Goal: Task Accomplishment & Management: Manage account settings

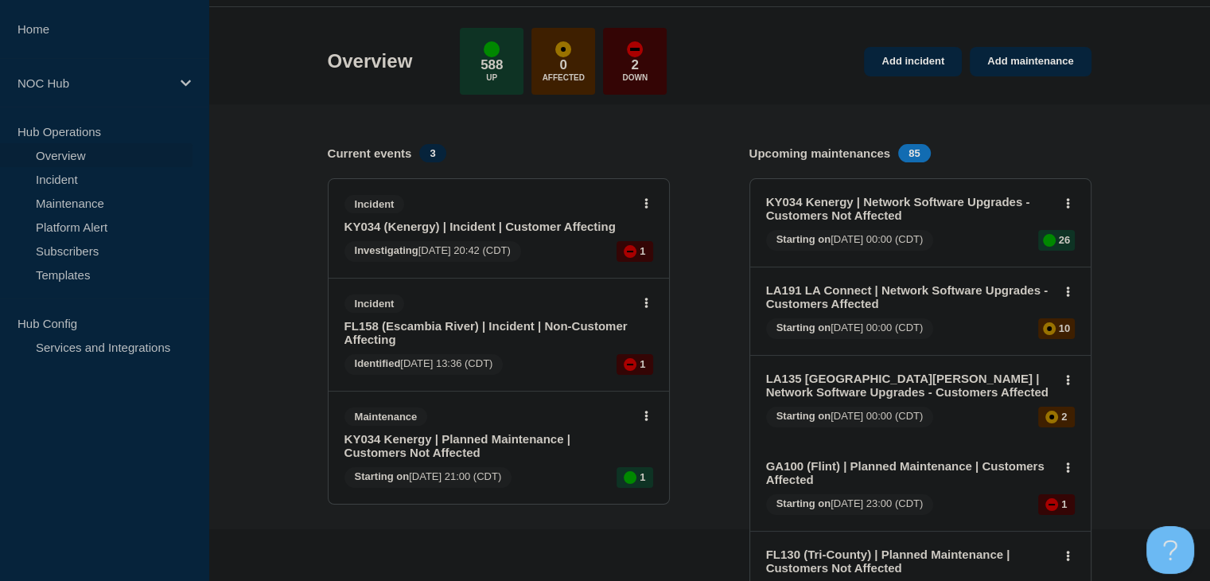
scroll to position [80, 0]
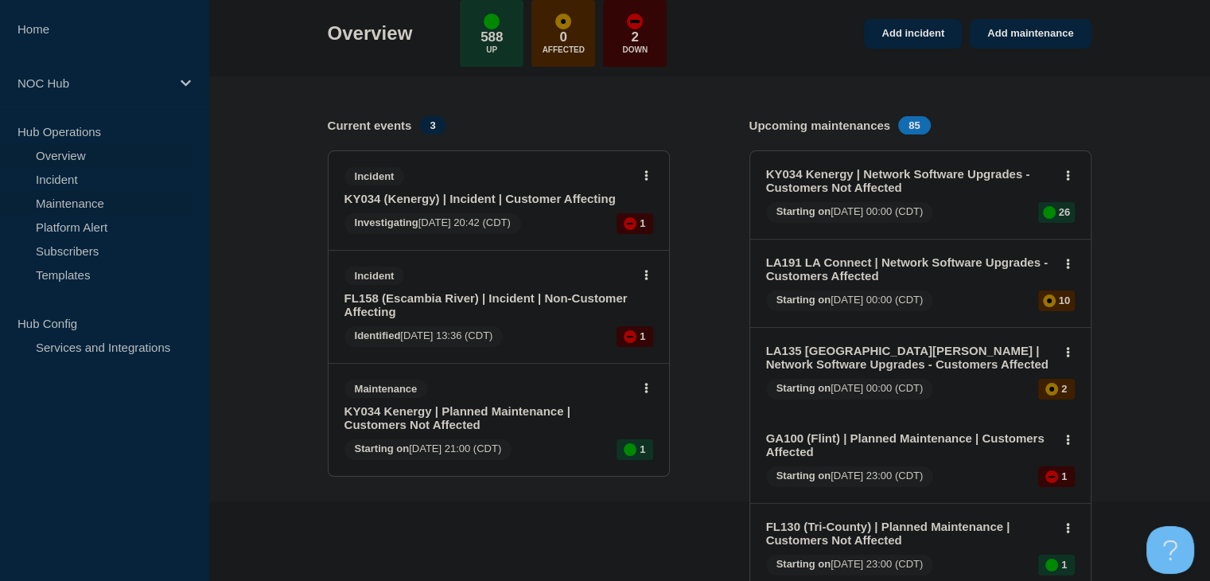
click at [54, 212] on link "Maintenance" at bounding box center [96, 203] width 193 height 24
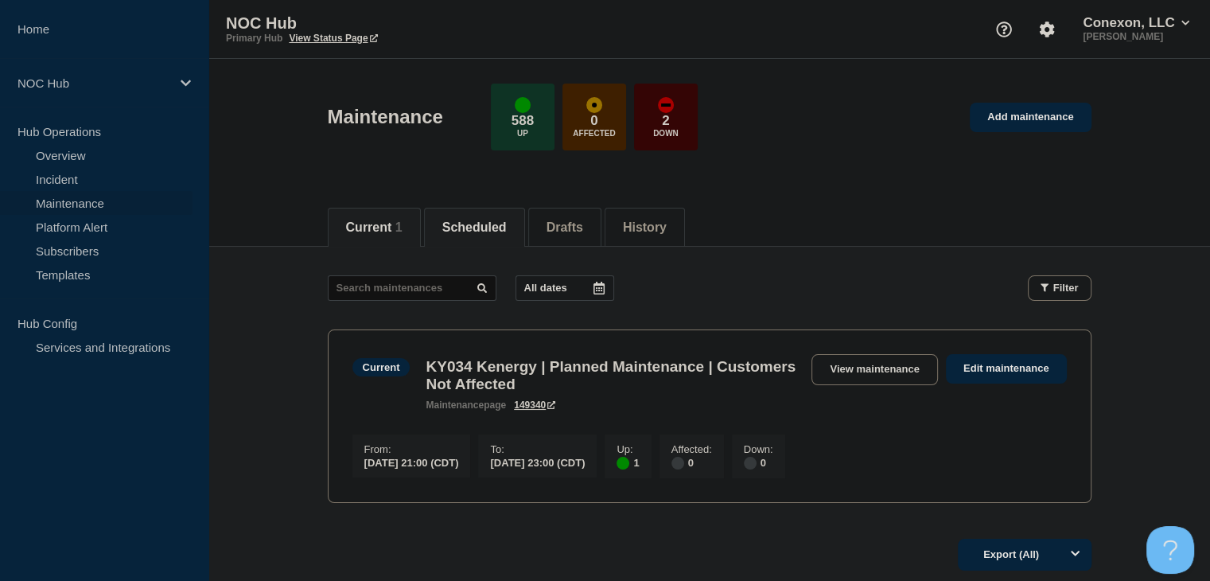
click at [444, 218] on li "Scheduled" at bounding box center [474, 227] width 101 height 39
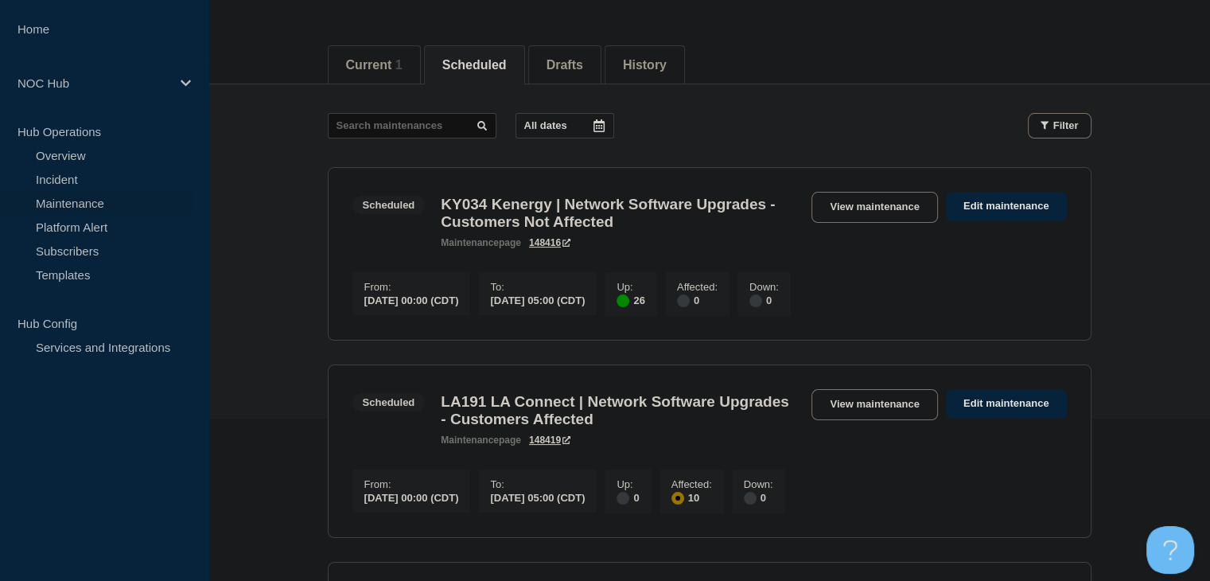
scroll to position [80, 0]
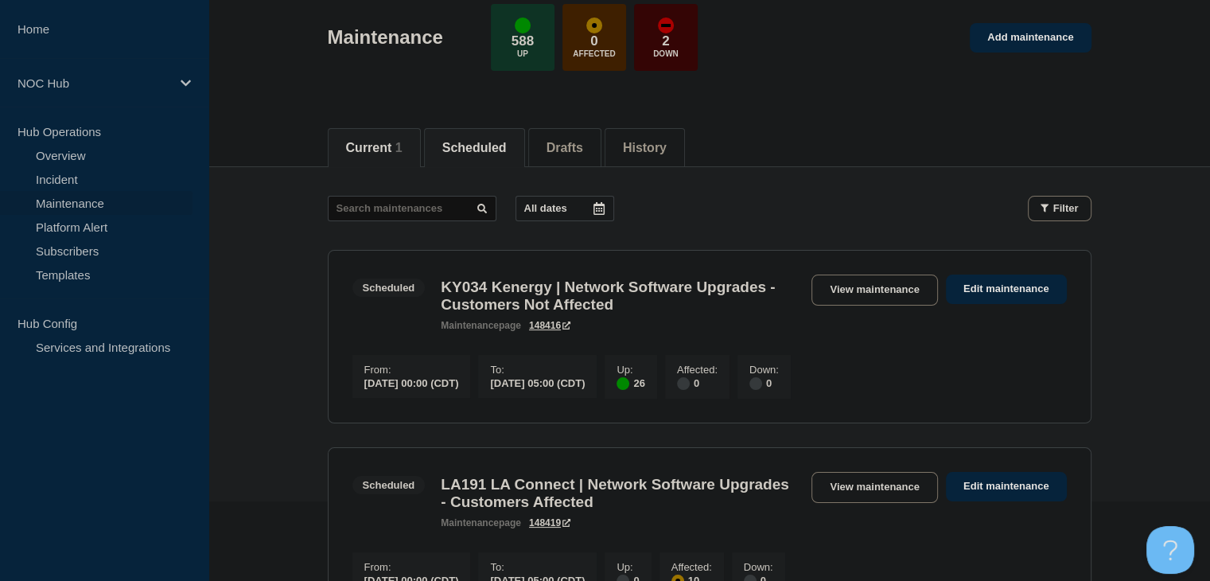
click at [403, 141] on span "1" at bounding box center [398, 148] width 7 height 14
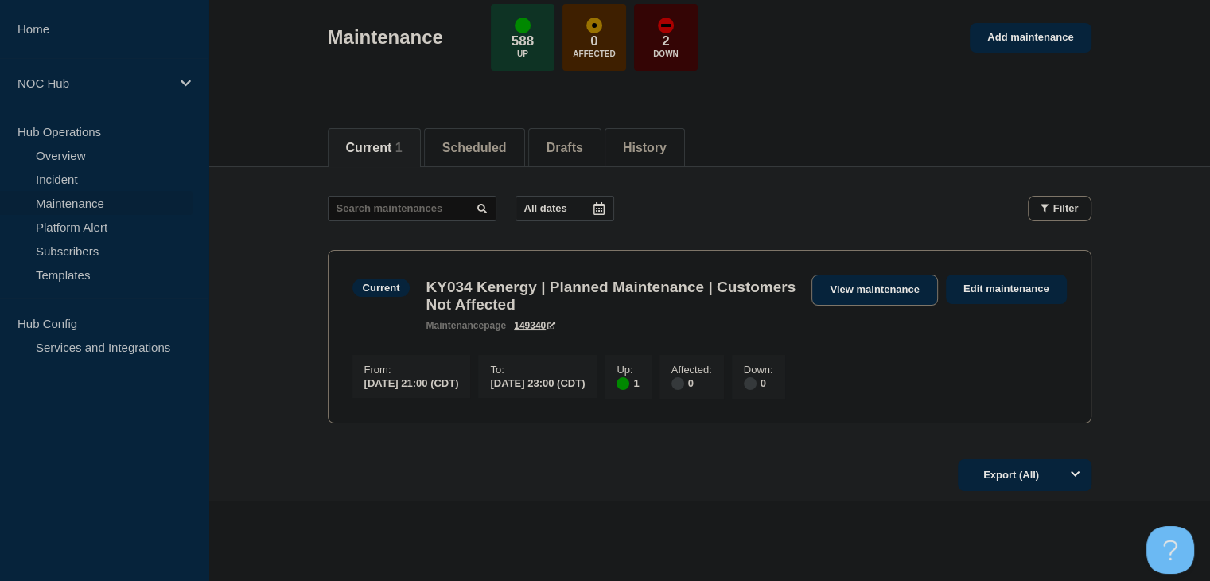
click at [860, 299] on link "View maintenance" at bounding box center [874, 289] width 126 height 31
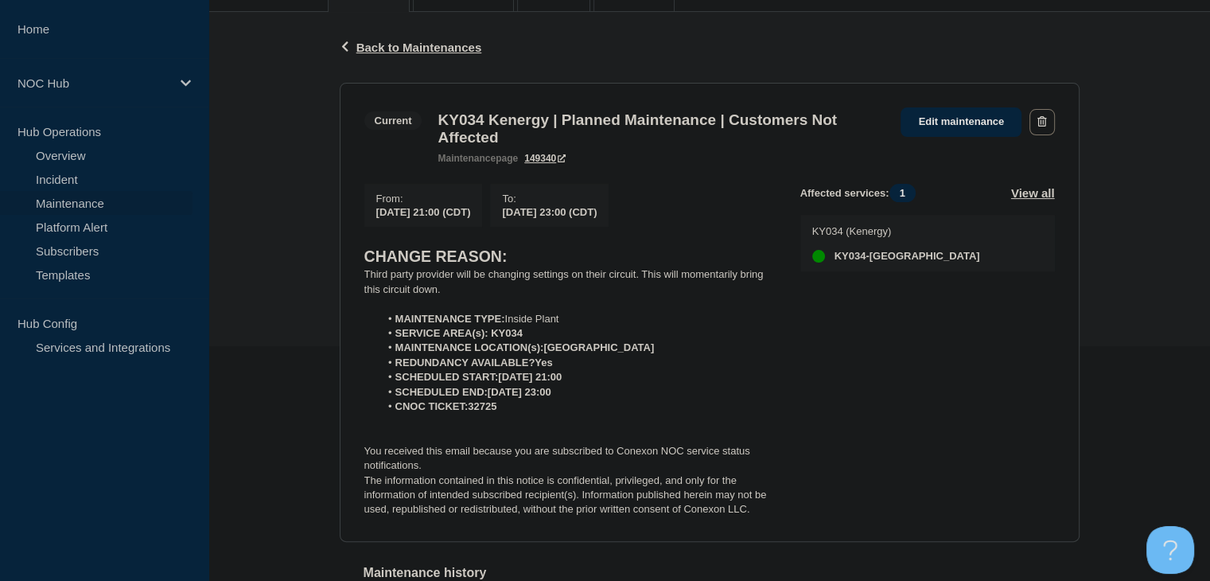
scroll to position [239, 0]
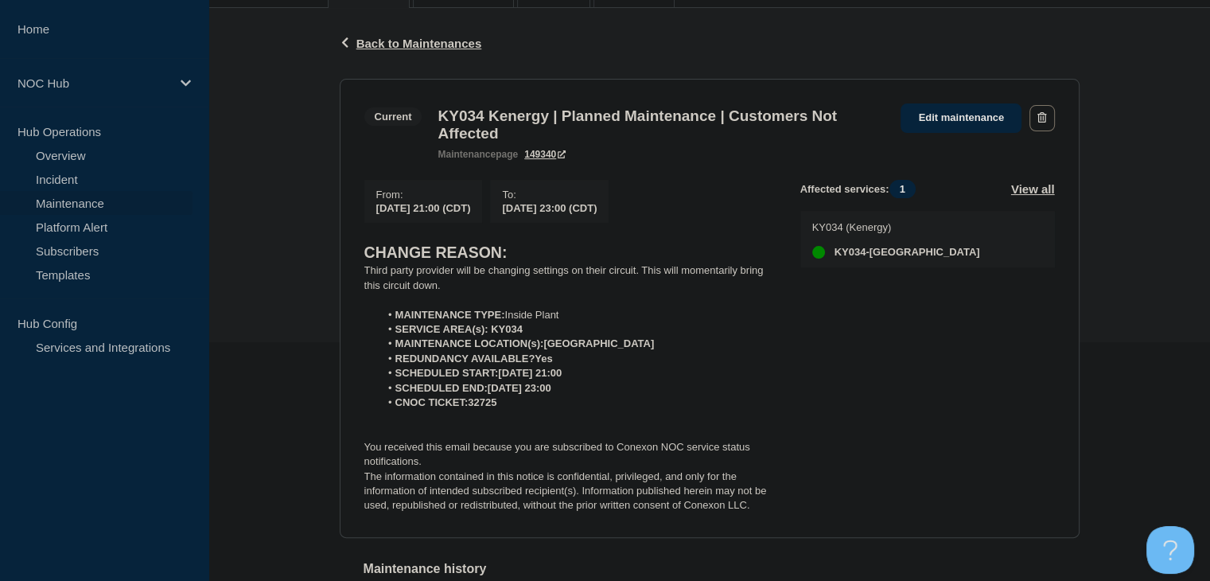
click at [290, 133] on div "Back Back to Maintenances Current KY034 Kenergy | Planned Maintenance | Custome…" at bounding box center [709, 340] width 1002 height 665
click at [92, 173] on link "Incident" at bounding box center [96, 179] width 193 height 24
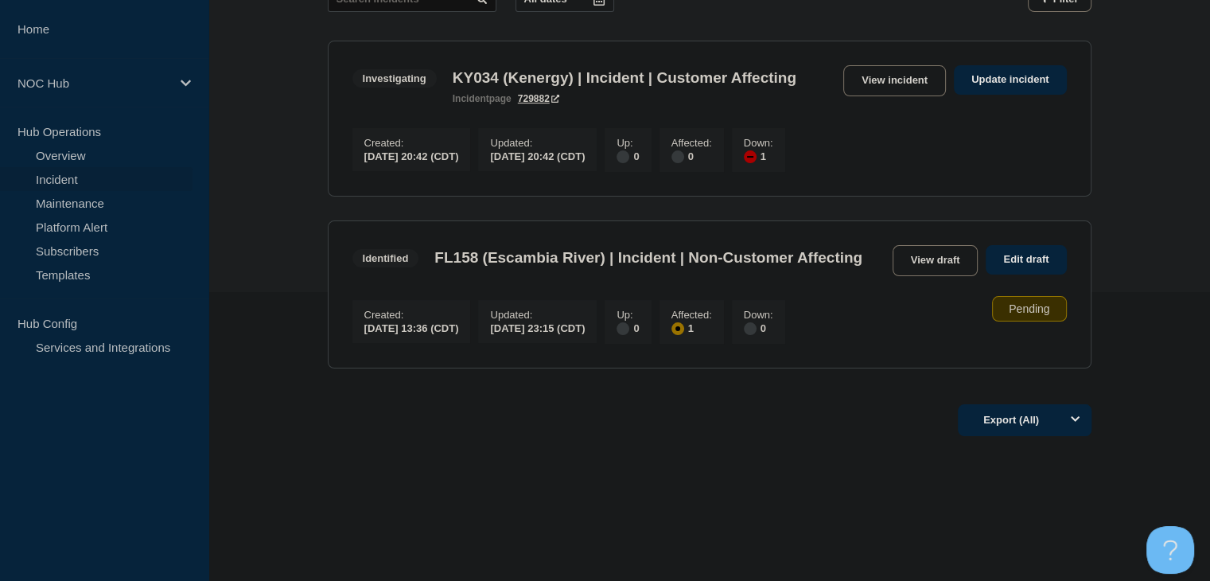
scroll to position [318, 0]
click at [913, 255] on link "View draft" at bounding box center [936, 260] width 86 height 31
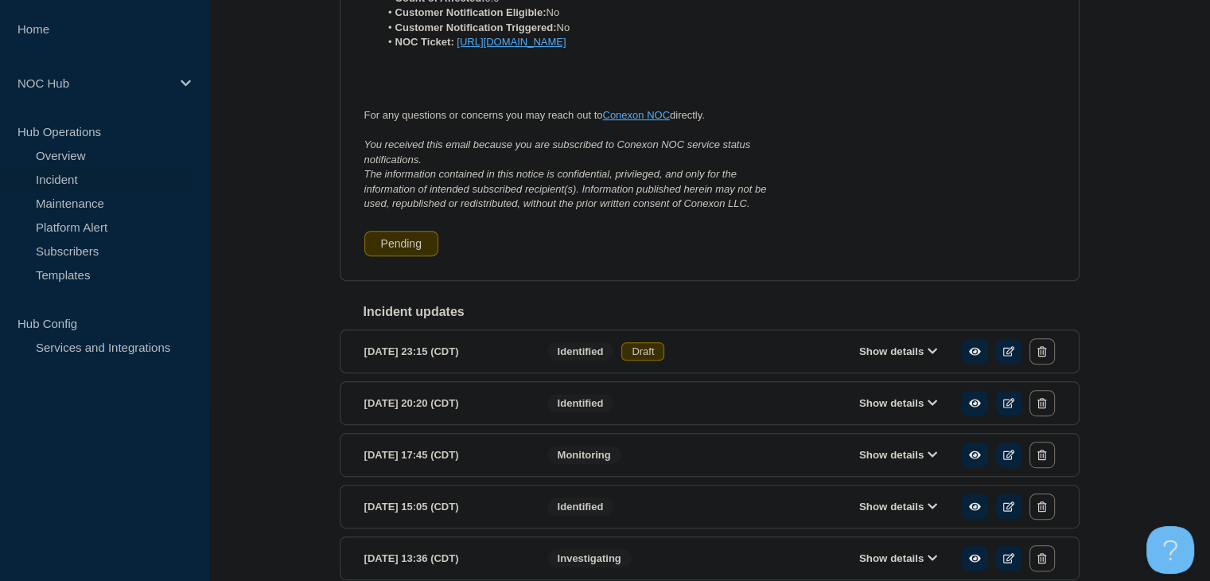
scroll to position [807, 0]
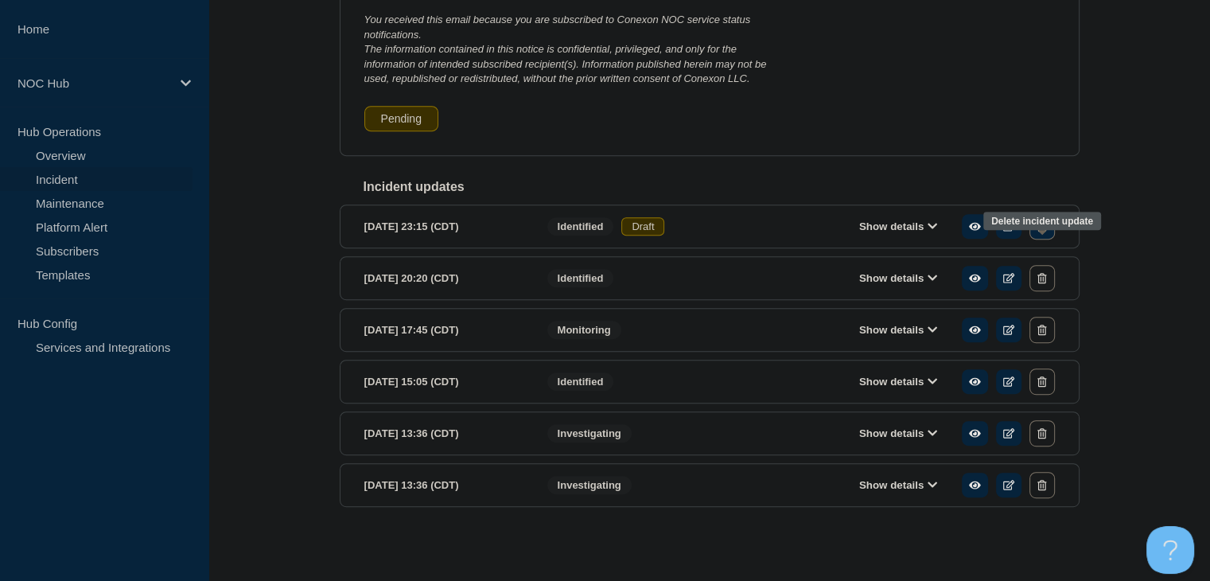
click at [1044, 233] on button "button" at bounding box center [1041, 226] width 25 height 26
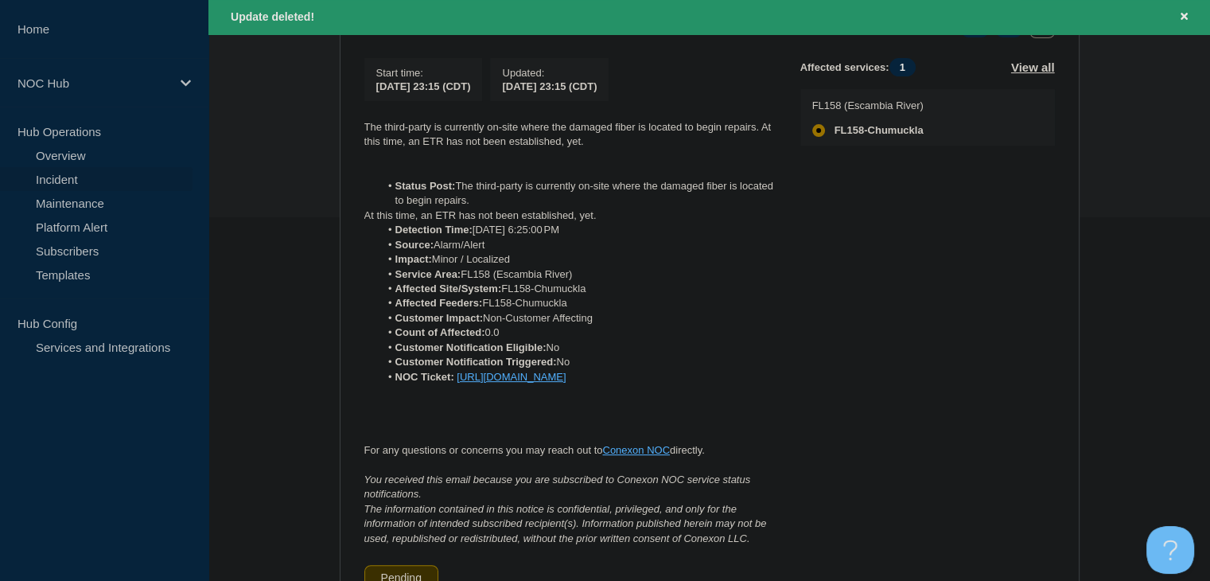
scroll to position [45, 0]
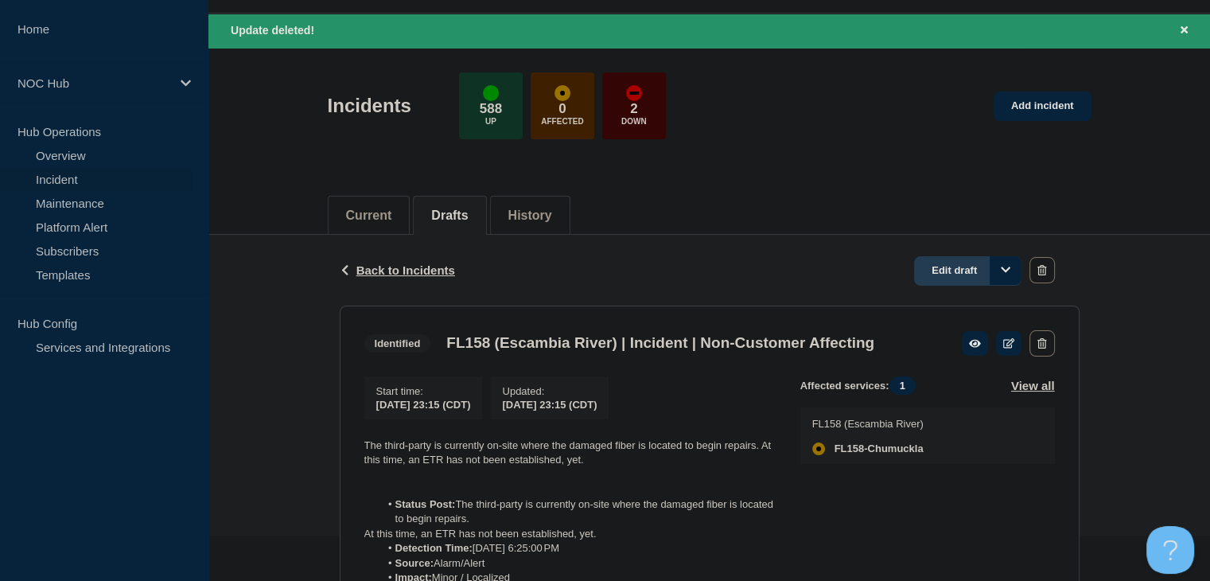
click at [944, 265] on link "Edit draft" at bounding box center [967, 270] width 107 height 29
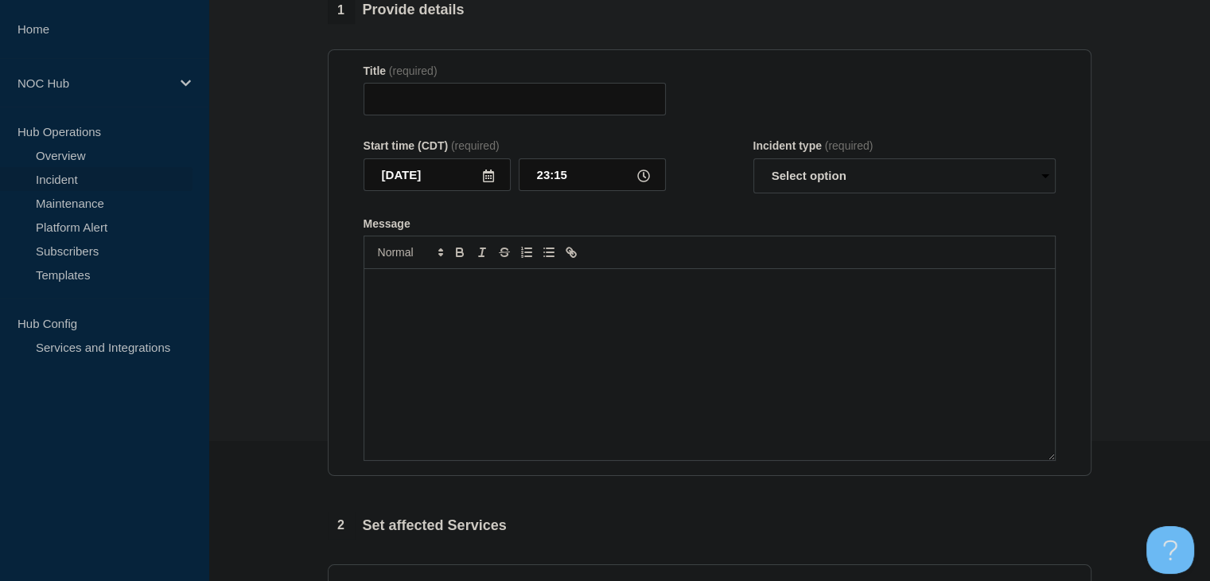
type input "FL158 (Escambia River) | Incident | Non-Customer Affecting"
select select "identified"
radio input "false"
radio input "true"
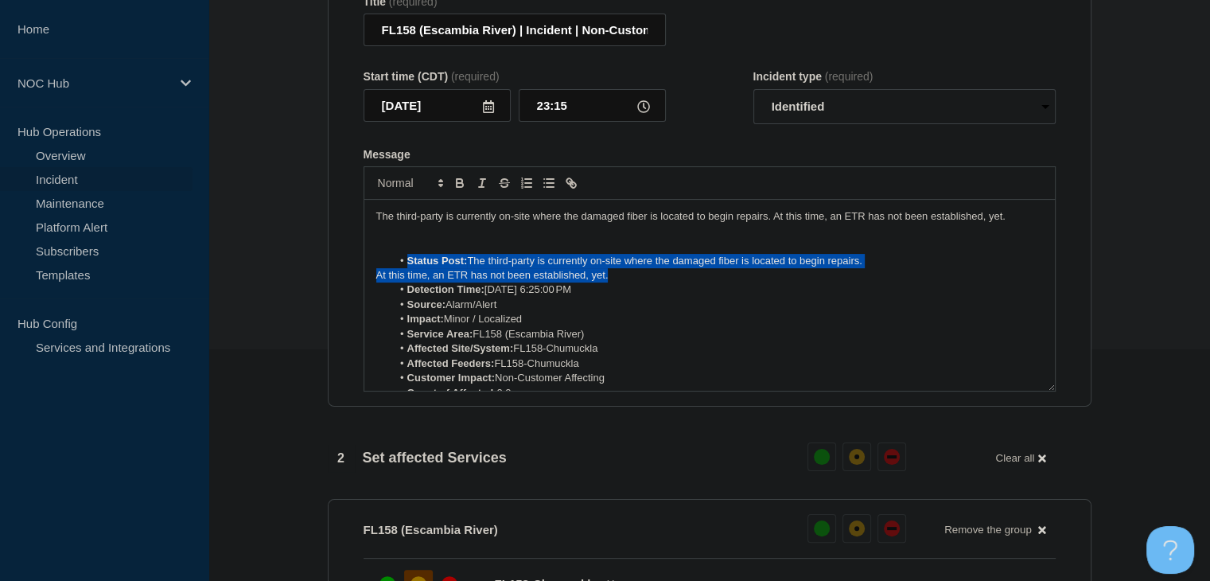
drag, startPoint x: 630, startPoint y: 286, endPoint x: 392, endPoint y: 273, distance: 238.2
click at [392, 273] on div "The third-party is currently on-site where the damaged fiber is located to begi…" at bounding box center [709, 295] width 691 height 191
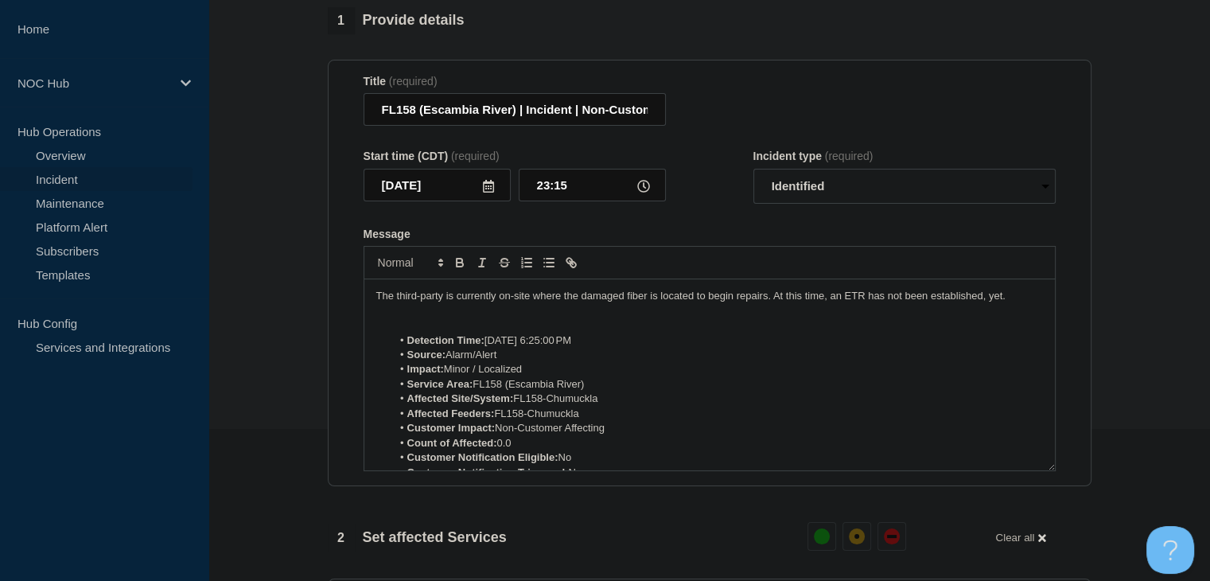
scroll to position [608, 0]
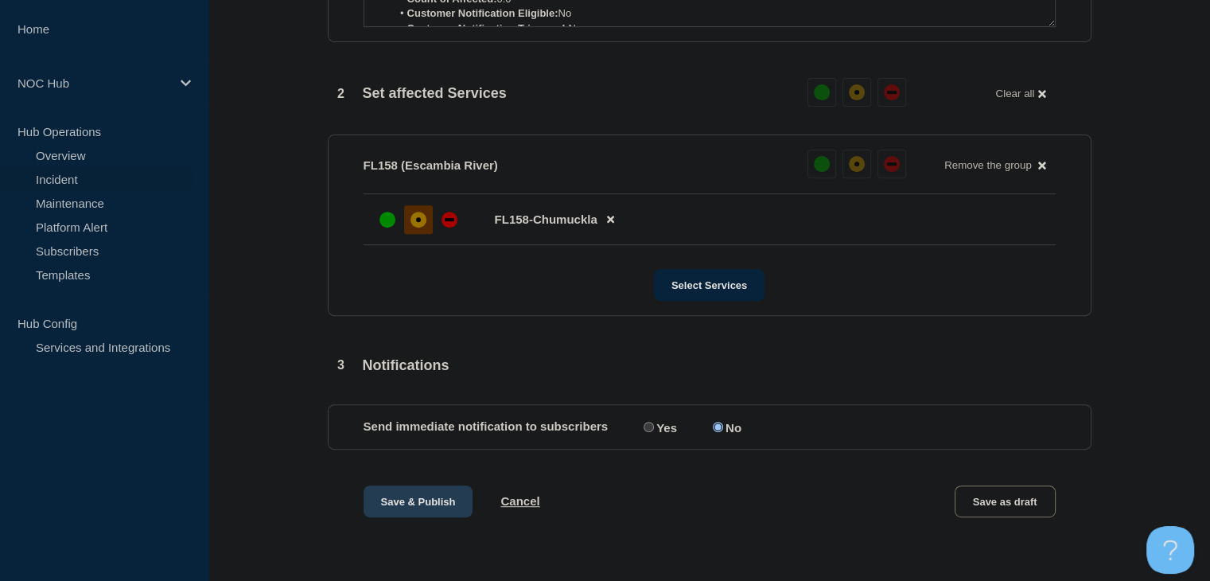
click at [434, 500] on button "Save & Publish" at bounding box center [419, 501] width 110 height 32
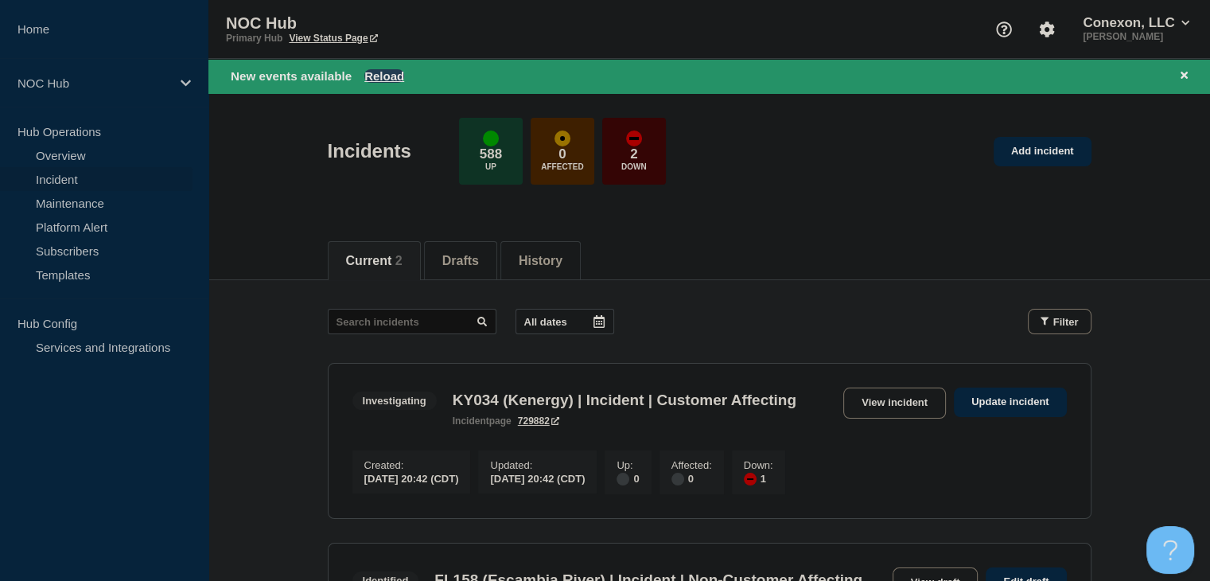
click at [388, 77] on button "Reload" at bounding box center [384, 76] width 40 height 14
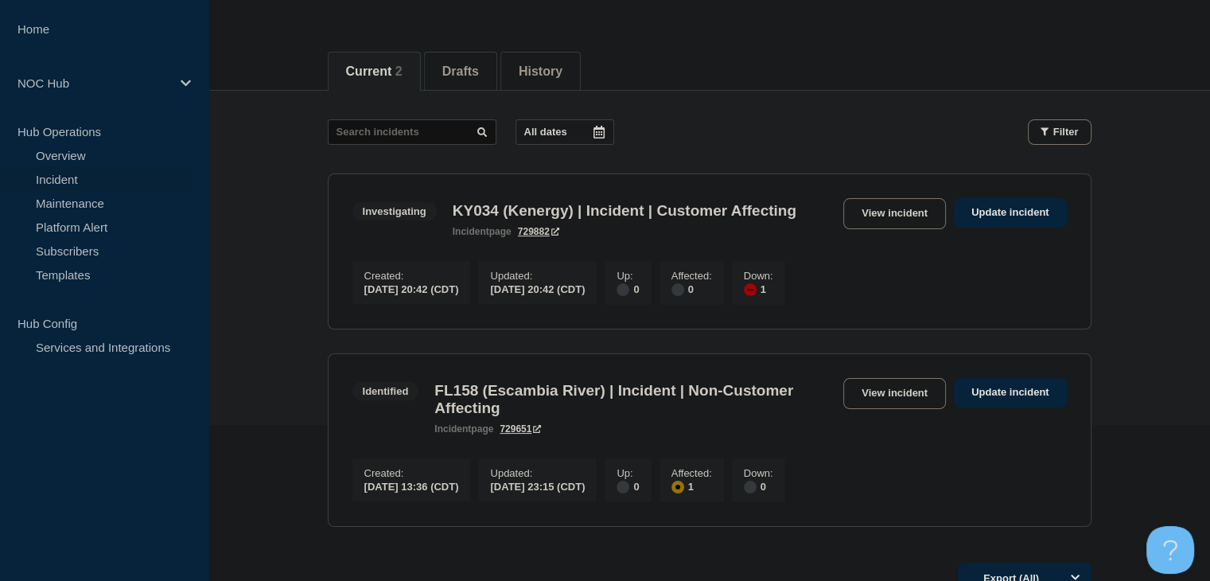
scroll to position [159, 0]
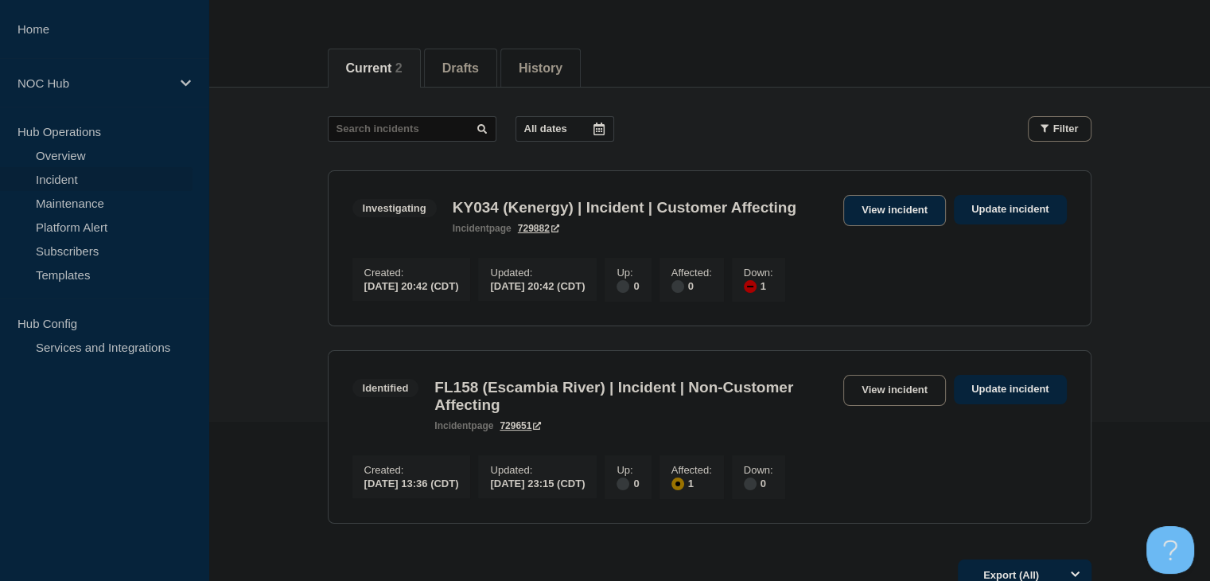
click at [889, 206] on link "View incident" at bounding box center [894, 210] width 103 height 31
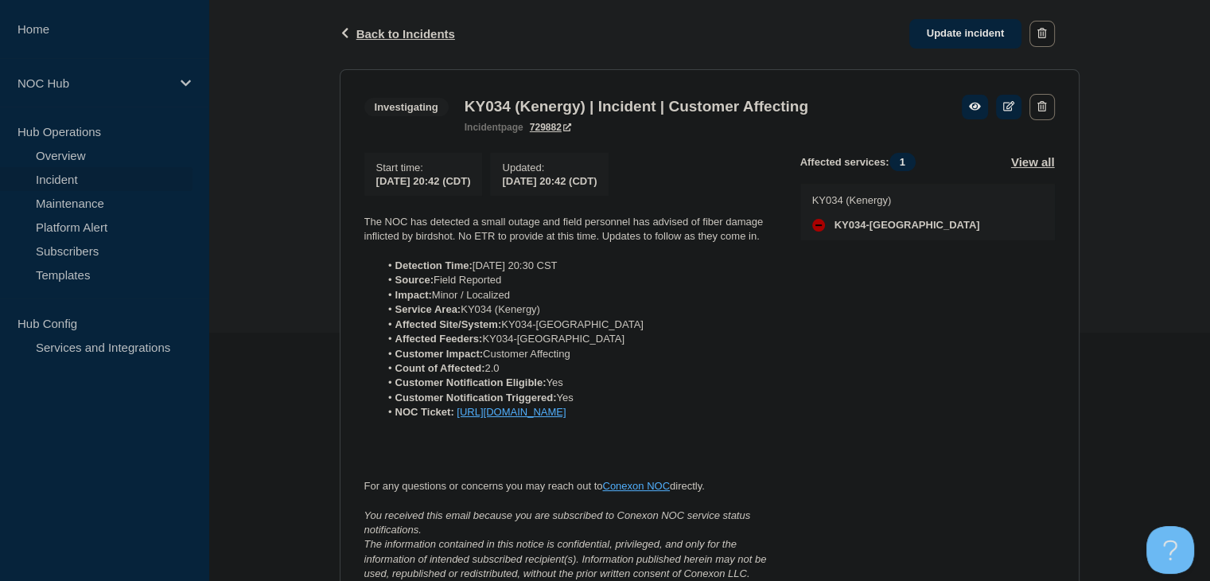
scroll to position [239, 0]
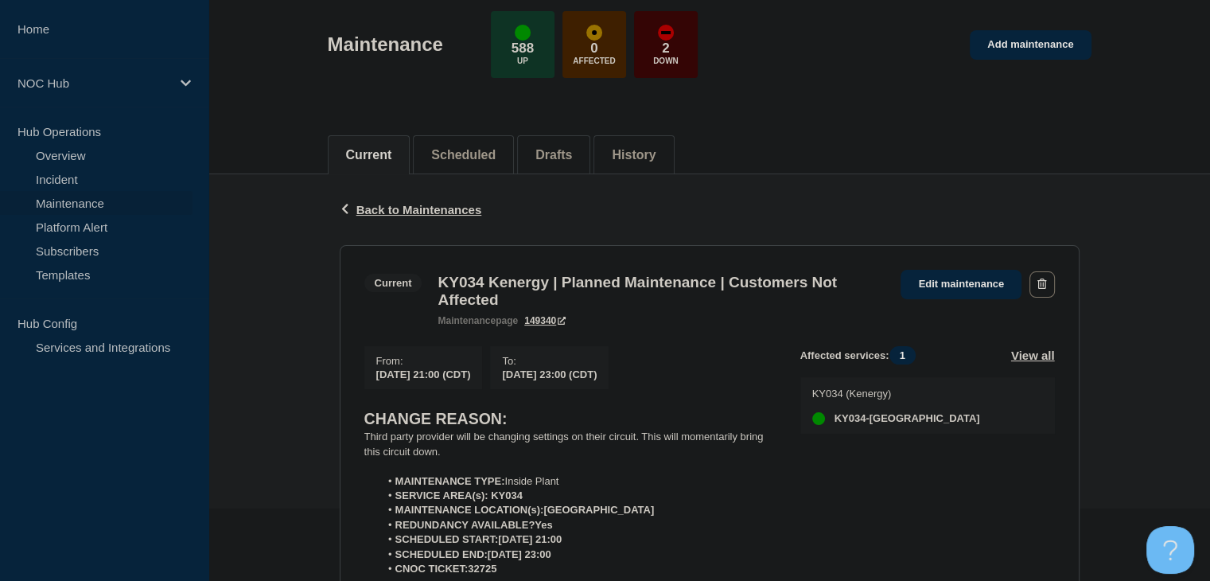
scroll to position [159, 0]
